Goal: Task Accomplishment & Management: Use online tool/utility

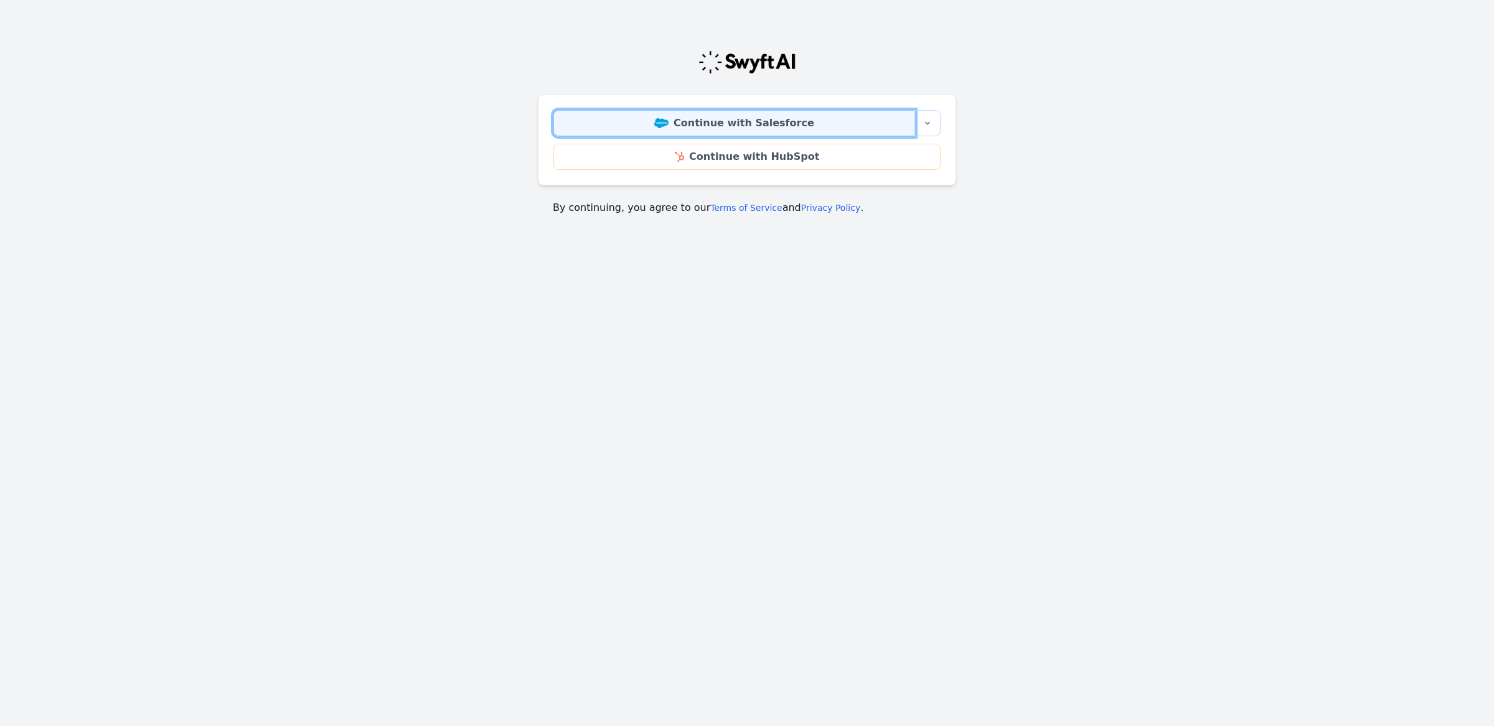
click at [728, 120] on link "Continue with Salesforce" at bounding box center [734, 123] width 362 height 26
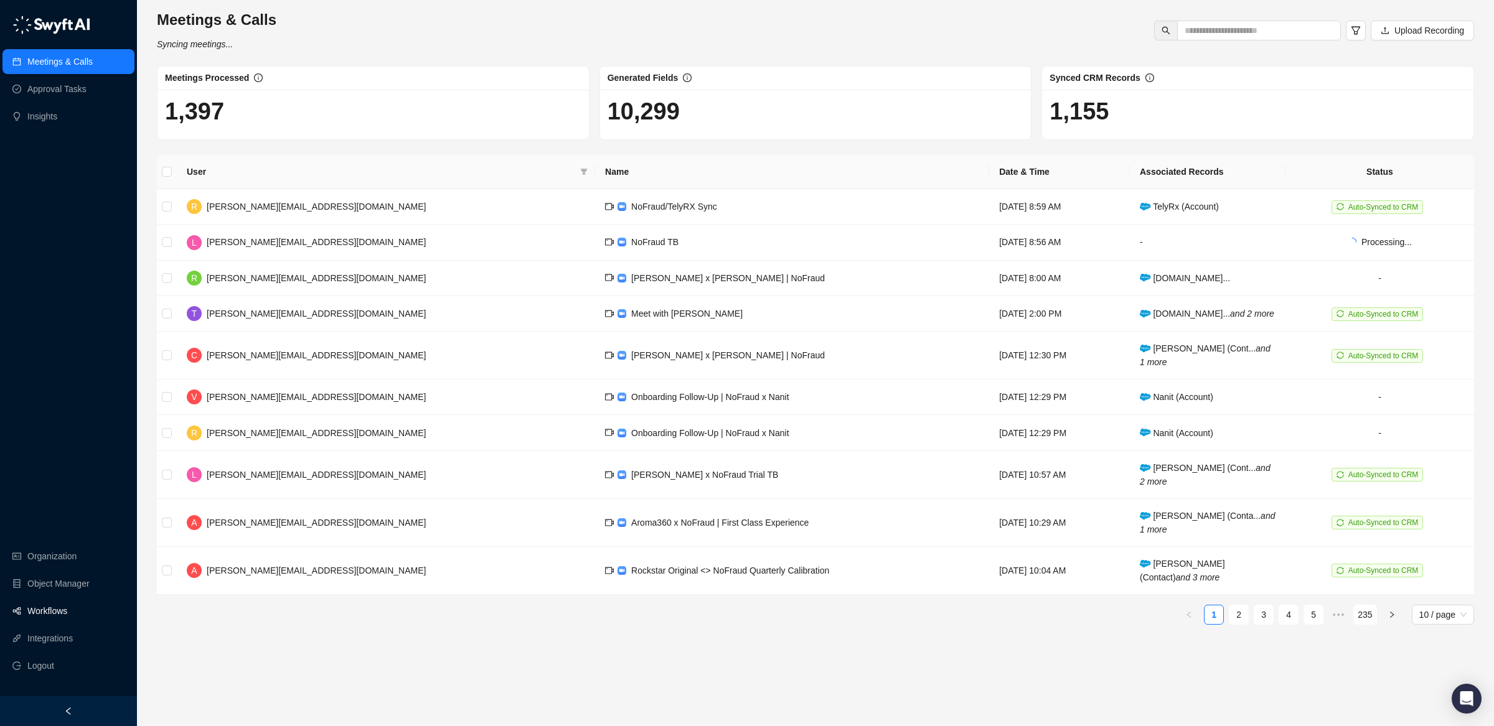
click at [67, 609] on link "Workflows" at bounding box center [47, 611] width 40 height 25
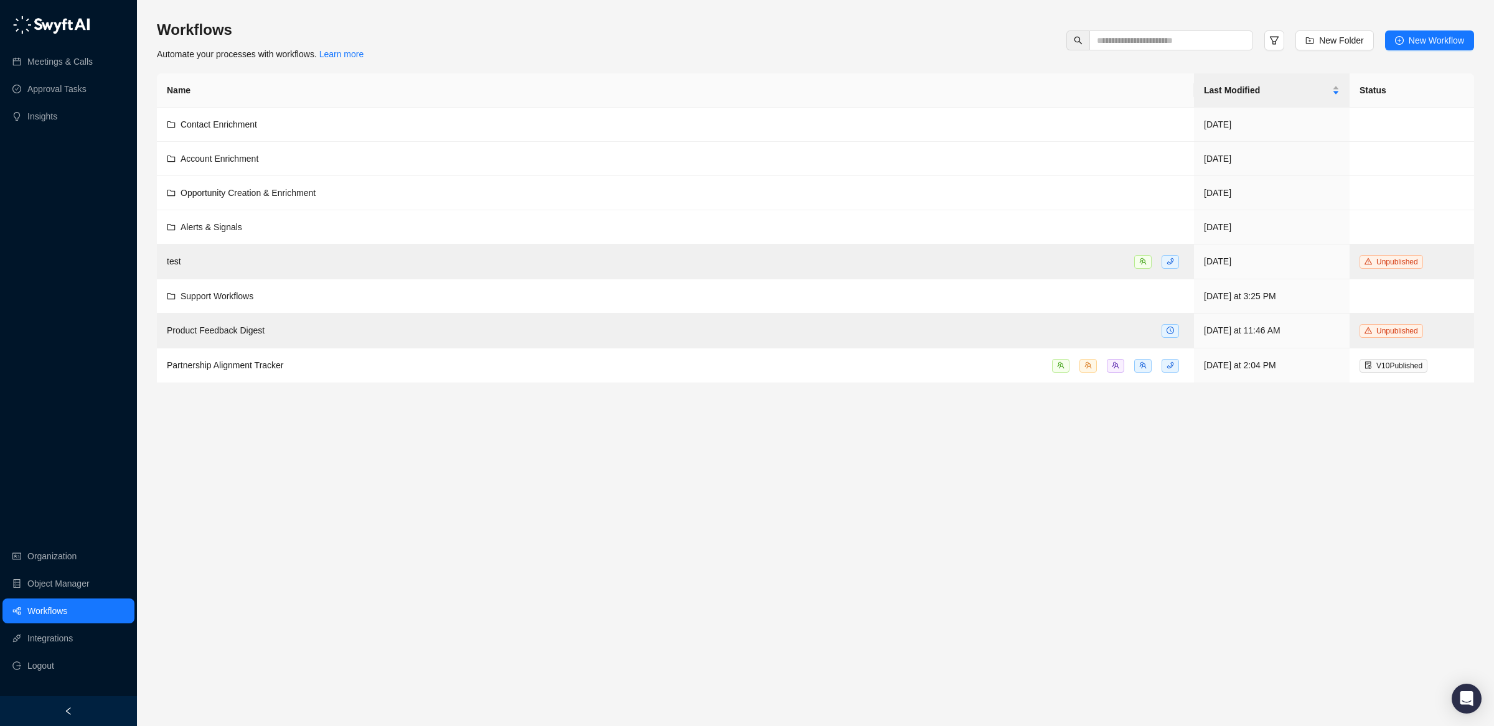
click at [503, 534] on main "Workflows Automate your processes with workflows. Learn more New Folder New Wor…" at bounding box center [815, 368] width 1317 height 697
